Goal: Navigation & Orientation: Go to known website

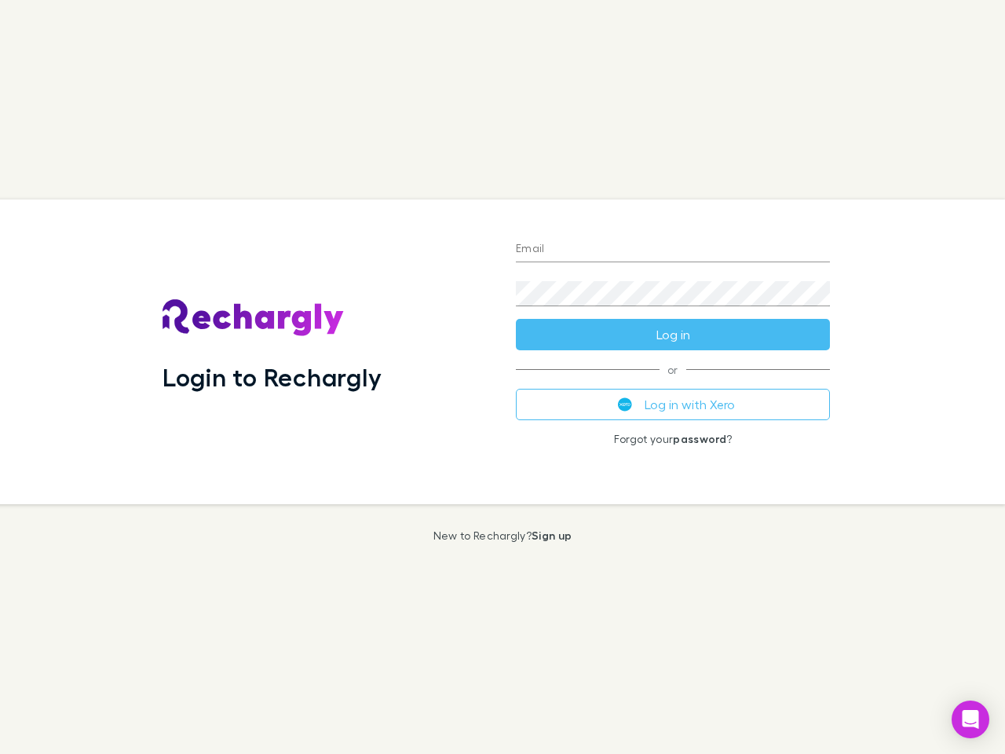
click at [502, 377] on div "Login to Rechargly" at bounding box center [326, 351] width 353 height 305
click at [673, 250] on input "Email" at bounding box center [673, 249] width 314 height 25
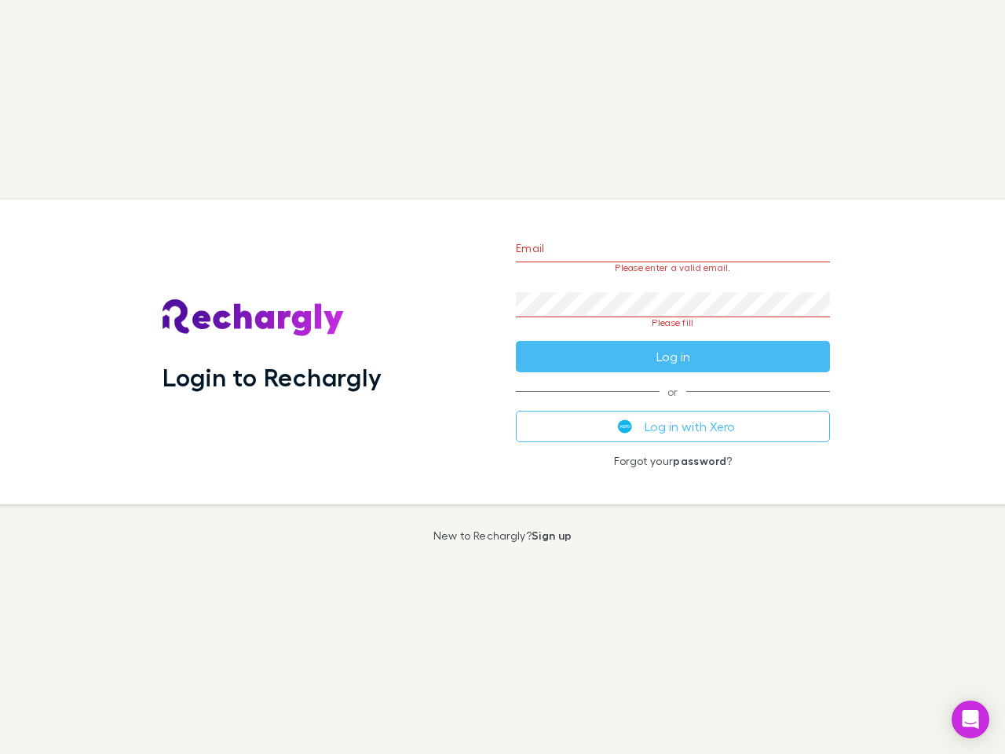
click at [673, 334] on form "Email Please enter a valid email. Password Please fill Log in" at bounding box center [673, 298] width 314 height 148
click at [673, 404] on div "Email Please enter a valid email. Password Please fill Log in or Log in with Xe…" at bounding box center [672, 351] width 339 height 305
click at [970, 719] on icon "Open Intercom Messenger" at bounding box center [970, 719] width 16 height 19
